Goal: Task Accomplishment & Management: Manage account settings

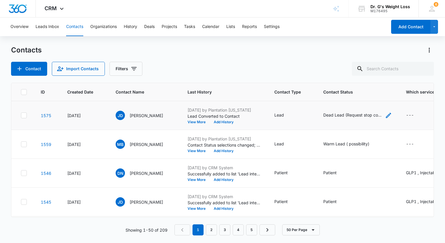
click at [391, 116] on icon "Contact Status - Dead Lead (Request stop contact ) - Select to Edit Field" at bounding box center [387, 115] width 5 height 5
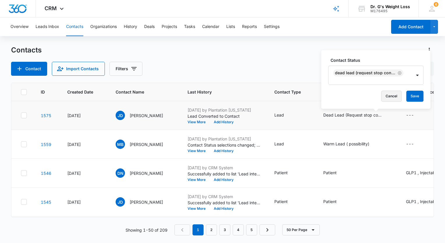
click at [389, 94] on button "Cancel" at bounding box center [391, 95] width 20 height 11
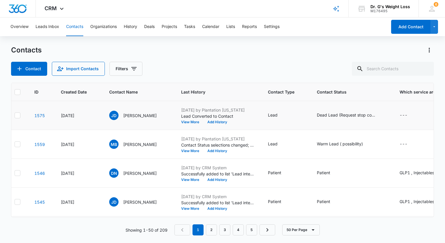
scroll to position [0, 9]
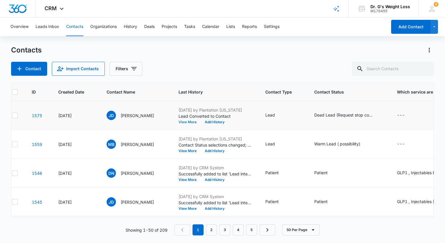
click at [200, 122] on button "View More" at bounding box center [189, 121] width 22 height 3
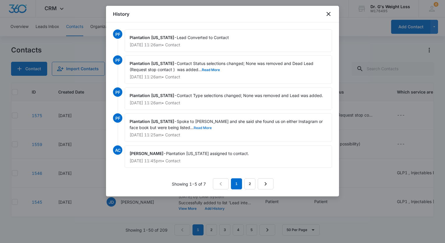
click at [193, 127] on button "Read More" at bounding box center [202, 127] width 18 height 3
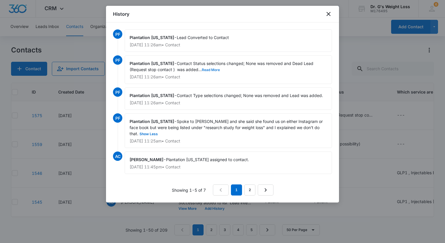
click at [202, 70] on button "Read More" at bounding box center [211, 69] width 18 height 3
click at [245, 192] on link "2" at bounding box center [249, 189] width 11 height 11
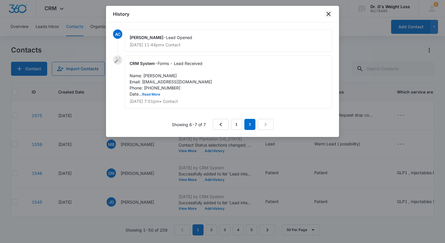
click at [329, 16] on icon "close" at bounding box center [328, 13] width 7 height 7
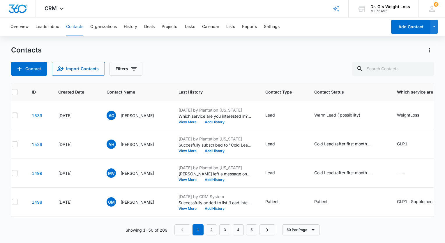
scroll to position [233, 9]
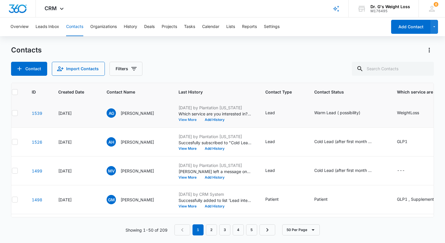
click at [200, 119] on button "View More" at bounding box center [189, 119] width 22 height 3
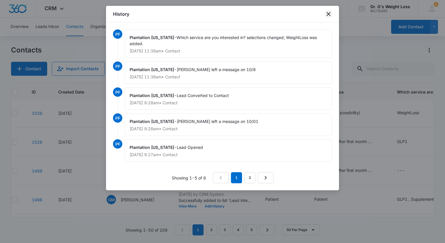
click at [328, 14] on icon "close" at bounding box center [328, 14] width 4 height 4
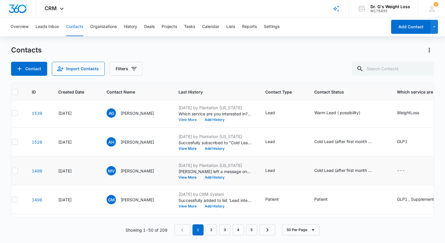
scroll to position [262, 9]
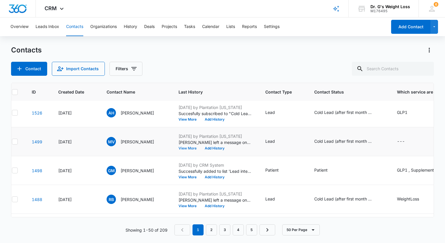
click at [200, 149] on button "View More" at bounding box center [189, 147] width 22 height 3
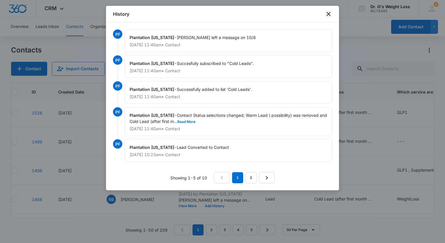
click at [329, 15] on icon "close" at bounding box center [328, 13] width 7 height 7
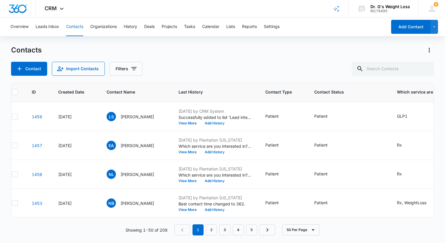
scroll to position [465, 9]
